Goal: Find specific page/section: Find specific page/section

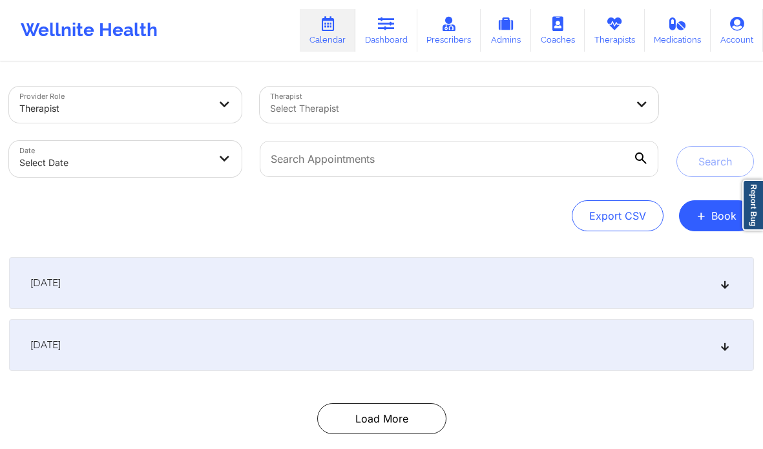
click at [388, 36] on link "Dashboard" at bounding box center [386, 30] width 62 height 43
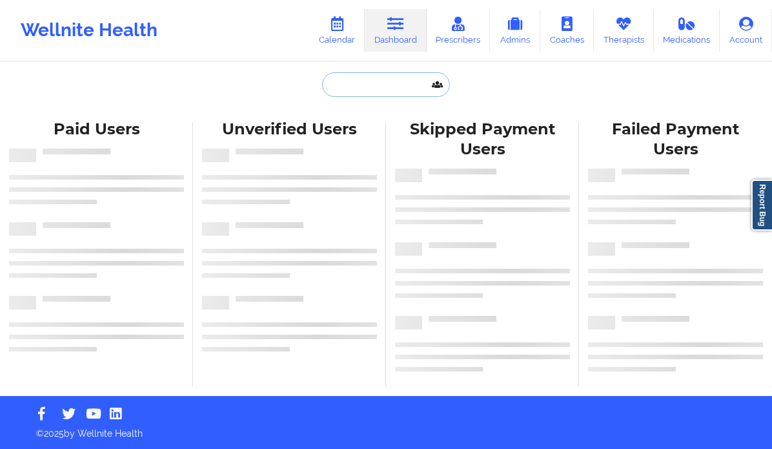
click at [366, 91] on input "text" at bounding box center [386, 84] width 128 height 25
paste input "dreaisabel2003@gmail.com"
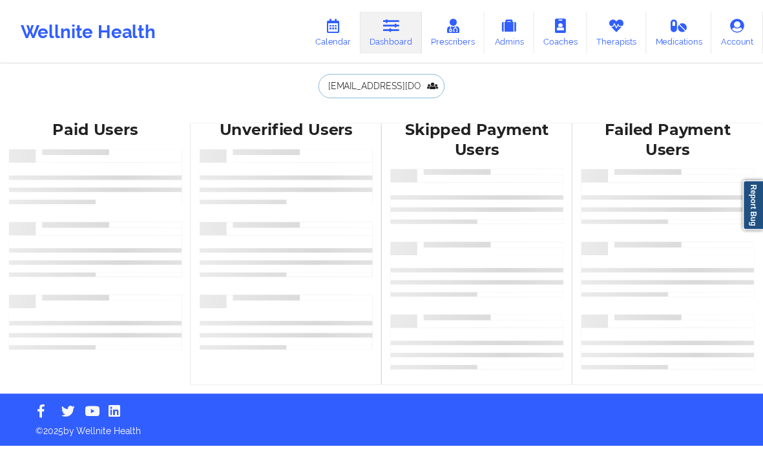
scroll to position [0, 13]
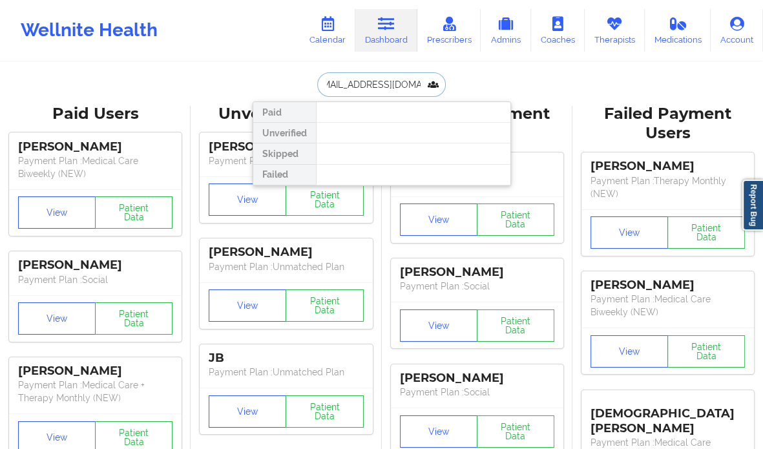
type input "dreaisabel2003@gmail.com"
click at [349, 82] on input "dreaisabel2003@gmail.com" at bounding box center [381, 84] width 128 height 25
